Goal: Download file/media

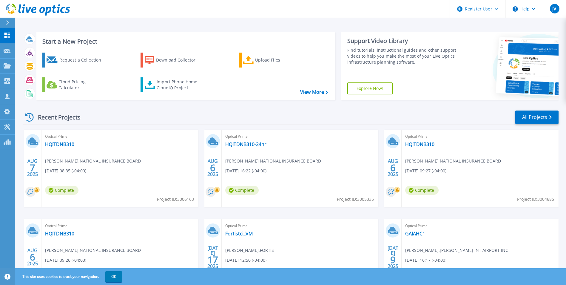
scroll to position [46, 0]
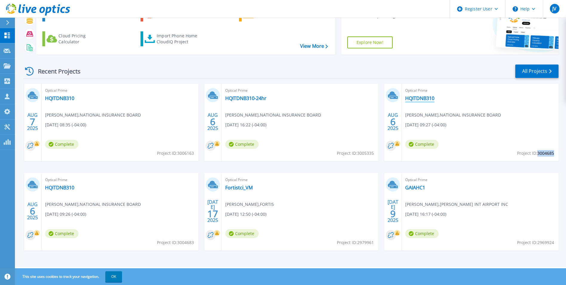
click at [424, 99] on link "HQITDNB310" at bounding box center [419, 98] width 29 height 6
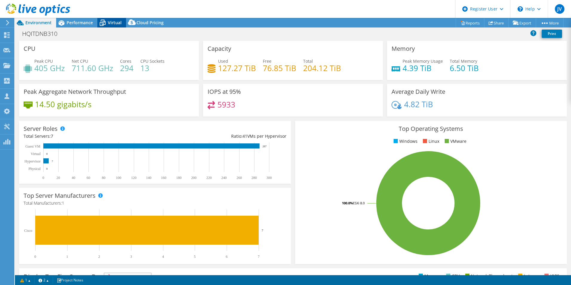
select select "USEast"
select select "USD"
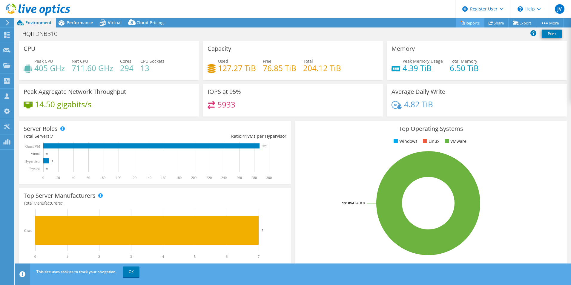
click at [462, 20] on link "Reports" at bounding box center [469, 22] width 29 height 9
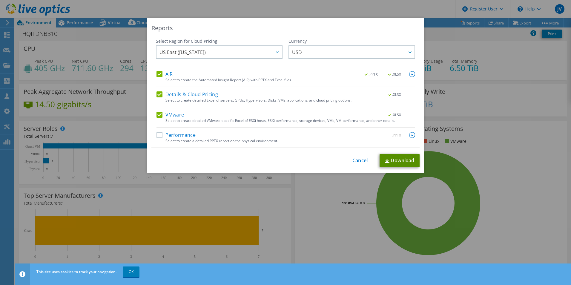
click at [393, 161] on link "Download" at bounding box center [399, 160] width 40 height 13
drag, startPoint x: 352, startPoint y: 161, endPoint x: 379, endPoint y: 106, distance: 61.9
click at [352, 161] on link "Cancel" at bounding box center [359, 161] width 15 height 6
